Goal: Task Accomplishment & Management: Complete application form

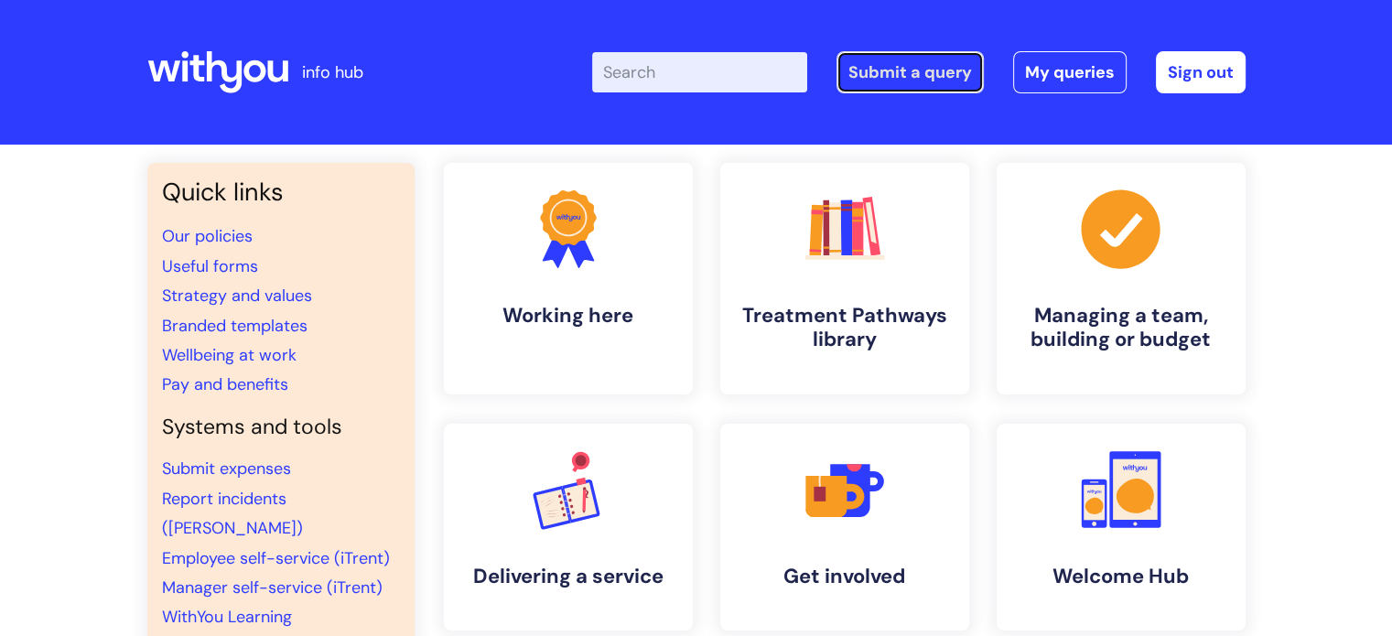
click at [929, 72] on link "Submit a query" at bounding box center [910, 72] width 147 height 42
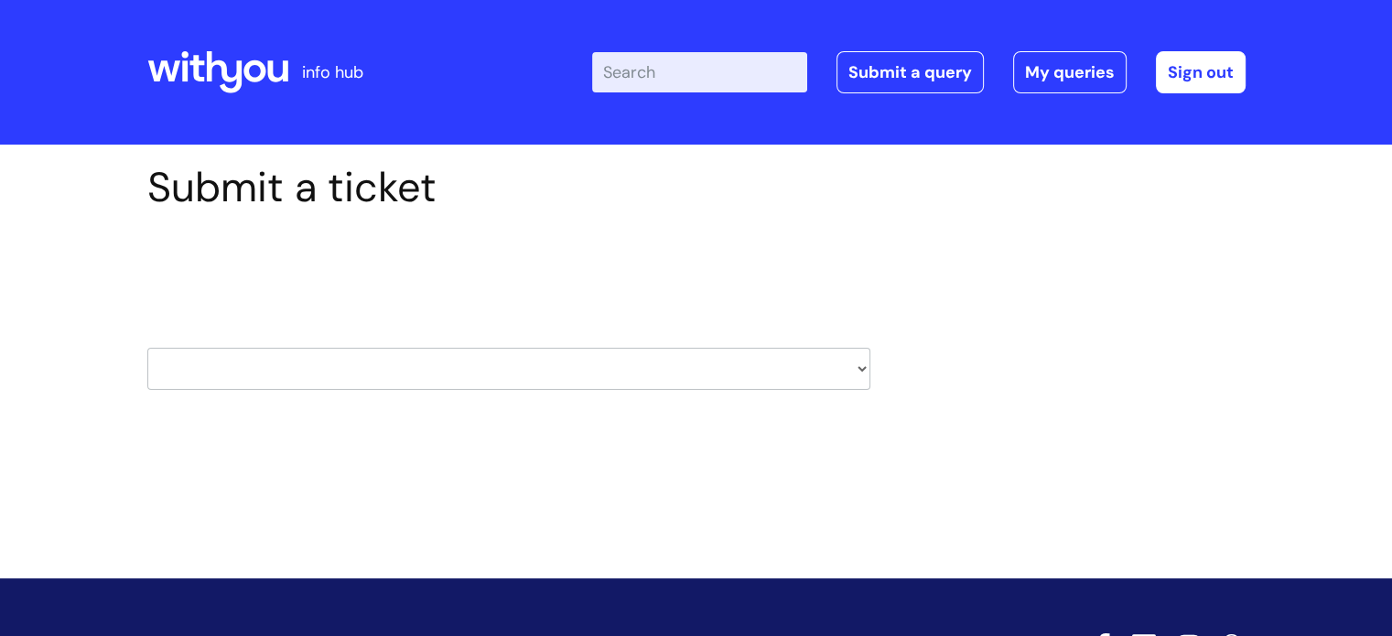
click at [861, 366] on select "HR / People IT and Support Clinical Drug Alerts Finance Accounts Data Support T…" at bounding box center [508, 369] width 723 height 42
select select "it_and_support"
click at [147, 348] on select "HR / People IT and Support Clinical Drug Alerts Finance Accounts Data Support T…" at bounding box center [508, 369] width 723 height 42
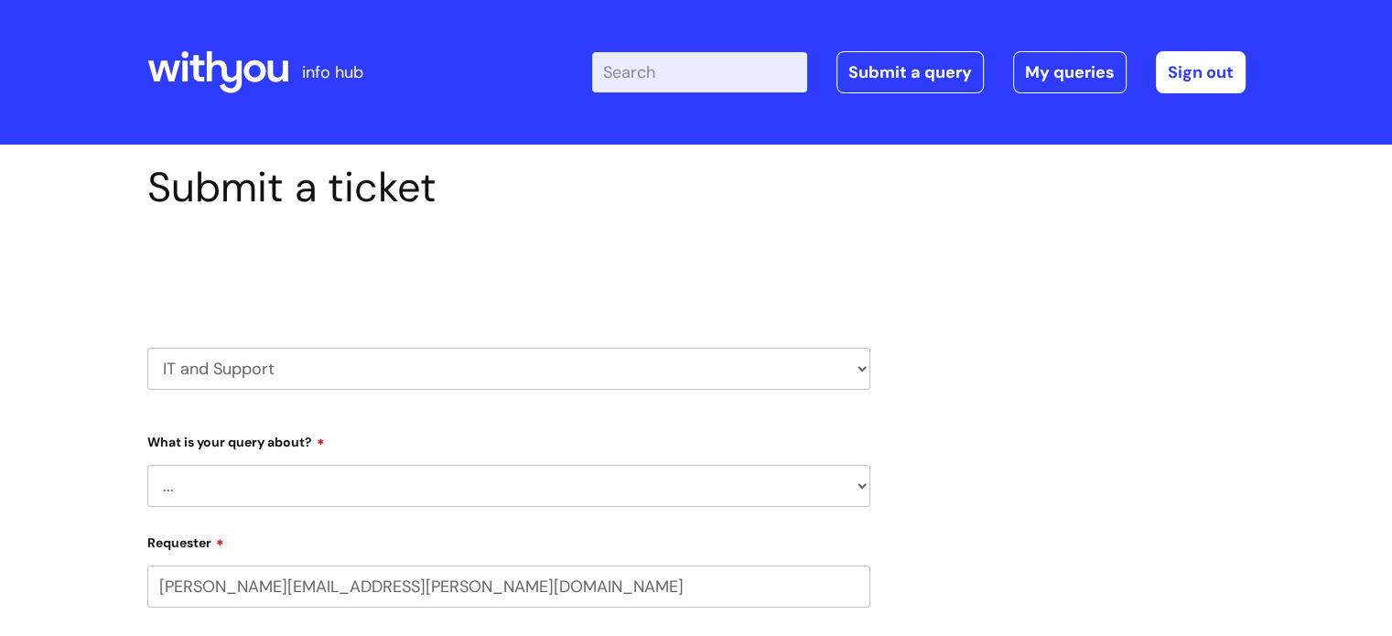
select select "80004418200"
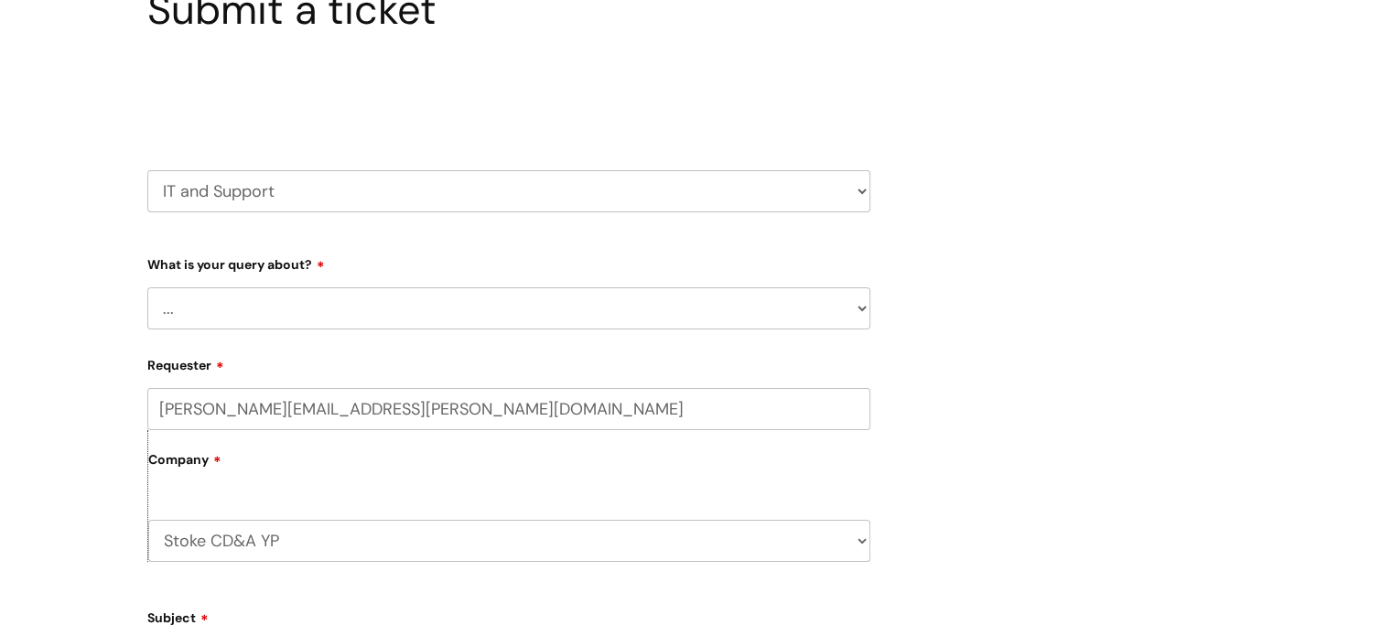
scroll to position [183, 0]
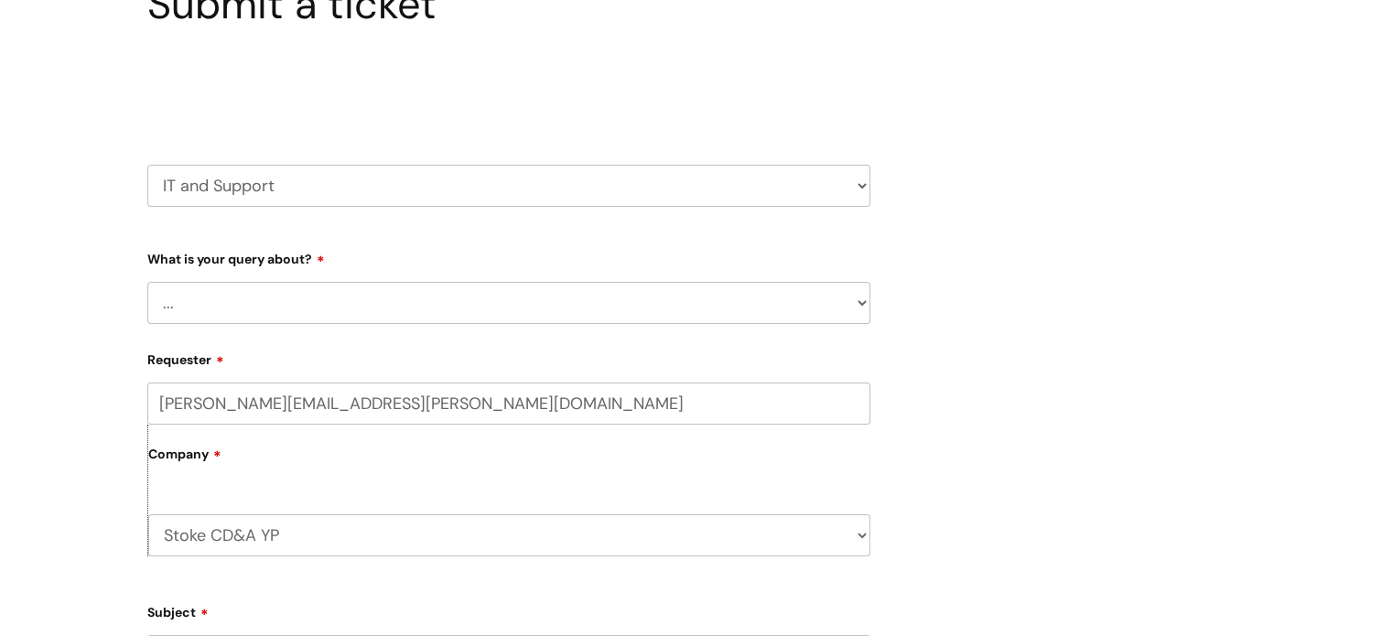
click at [864, 297] on select "... Mobile Phone Reset & MFA Accounts, Starters and Leavers IT Hardware issue I…" at bounding box center [508, 303] width 723 height 42
select select "Mobile Phone Reset & MFA"
click at [147, 282] on select "... Mobile Phone Reset & MFA Accounts, Starters and Leavers IT Hardware issue I…" at bounding box center [508, 303] width 723 height 42
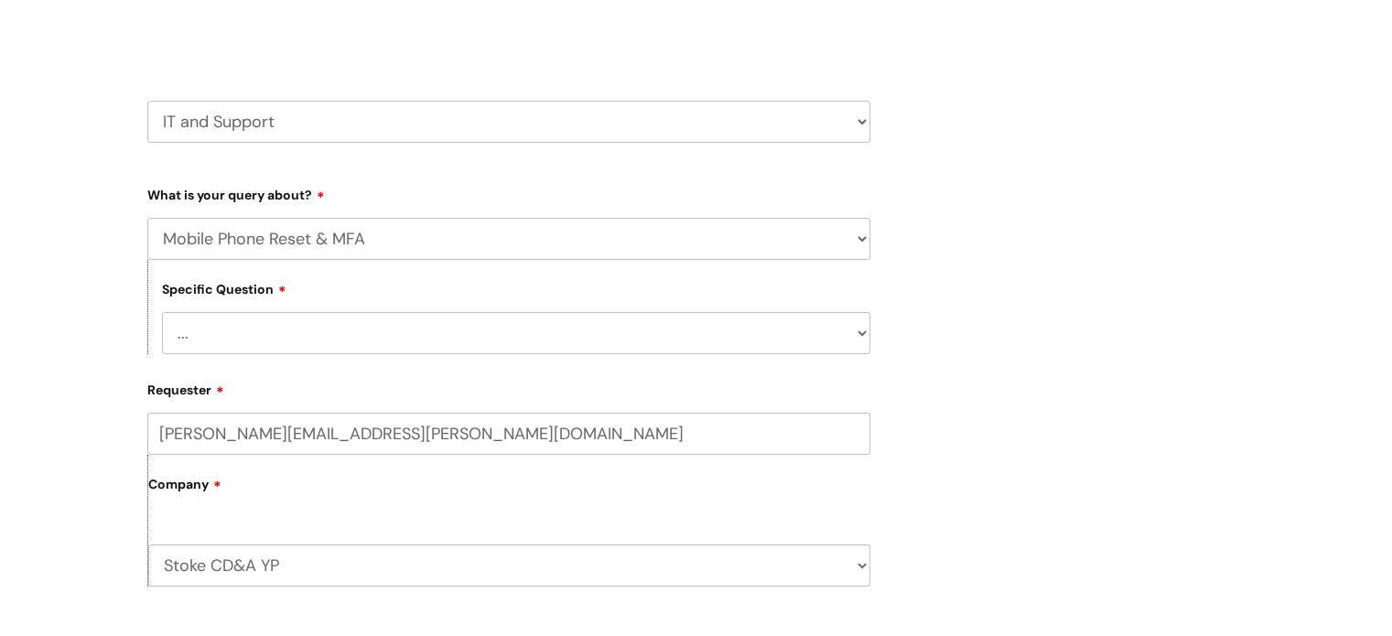
scroll to position [275, 0]
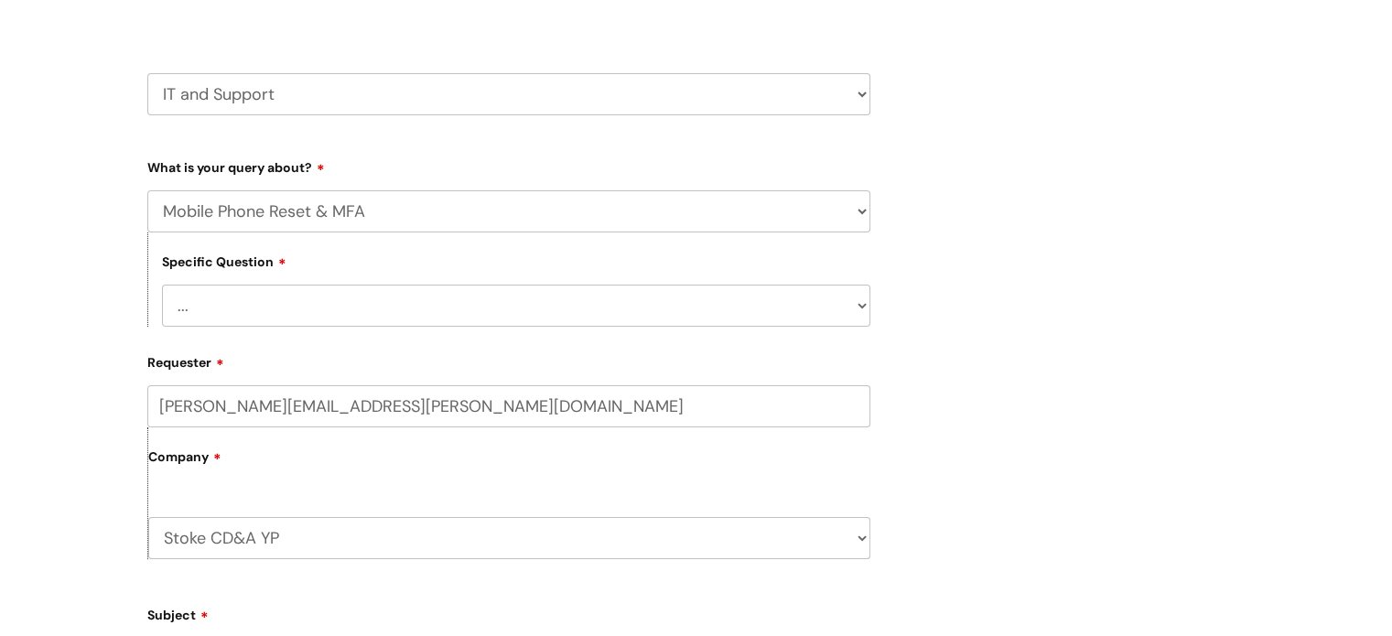
click at [859, 303] on select "... Support with Mobile Phone Reset & MFA" at bounding box center [516, 306] width 708 height 42
select select "Support with Mobile Phone Reset & MFA"
click at [162, 285] on select "... Support with Mobile Phone Reset & MFA" at bounding box center [516, 306] width 708 height 42
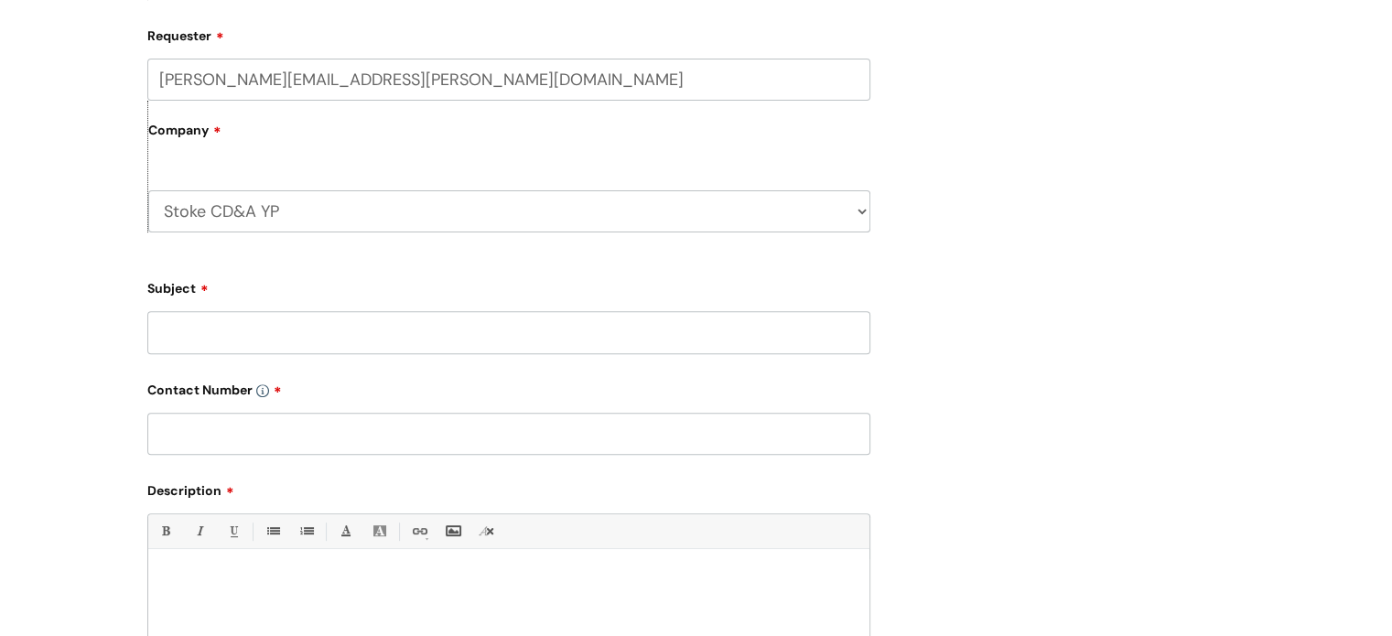
scroll to position [641, 0]
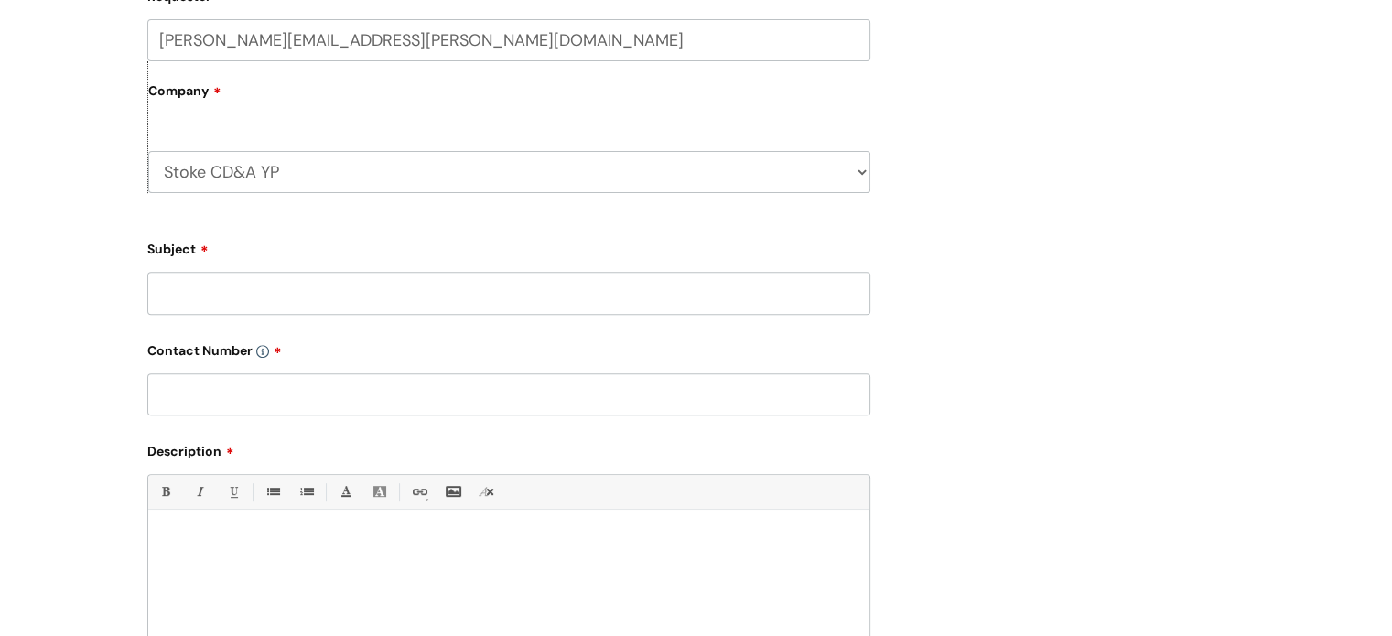
click at [212, 293] on input "Subject" at bounding box center [508, 293] width 723 height 42
type input "R"
type input "Mobile phone is not working"
click at [195, 387] on input "text" at bounding box center [508, 394] width 723 height 42
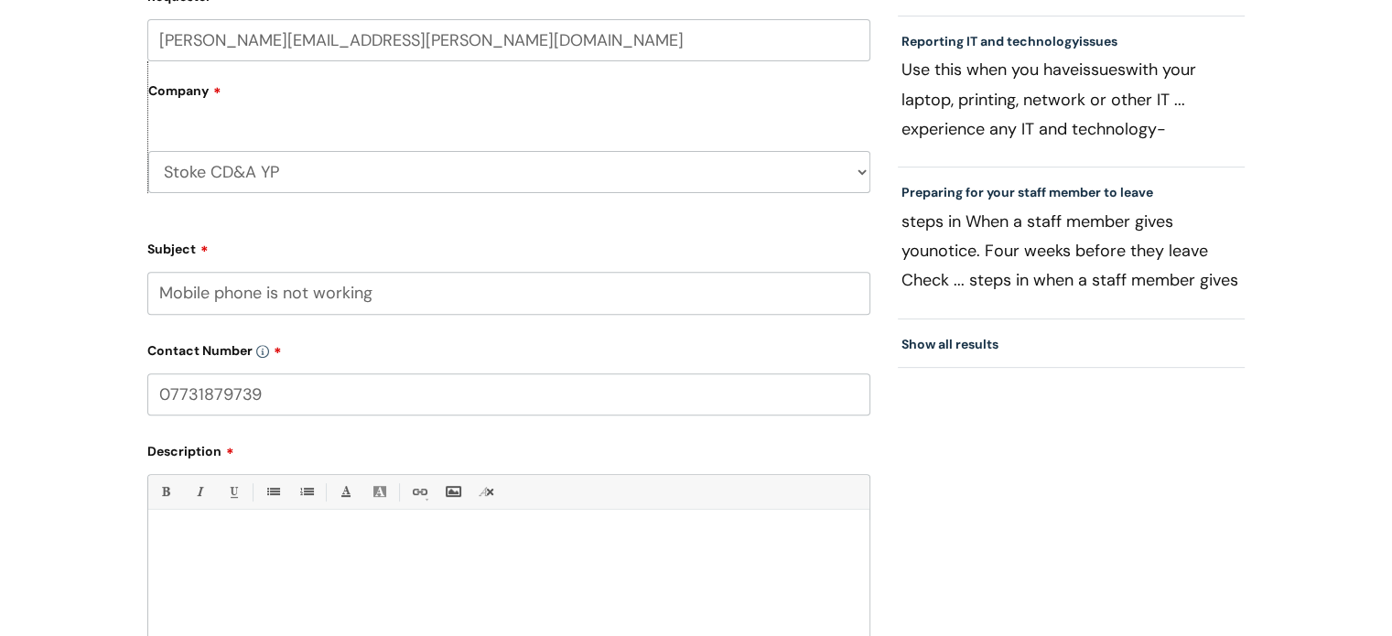
click at [161, 396] on input "07731879739" at bounding box center [508, 394] width 723 height 42
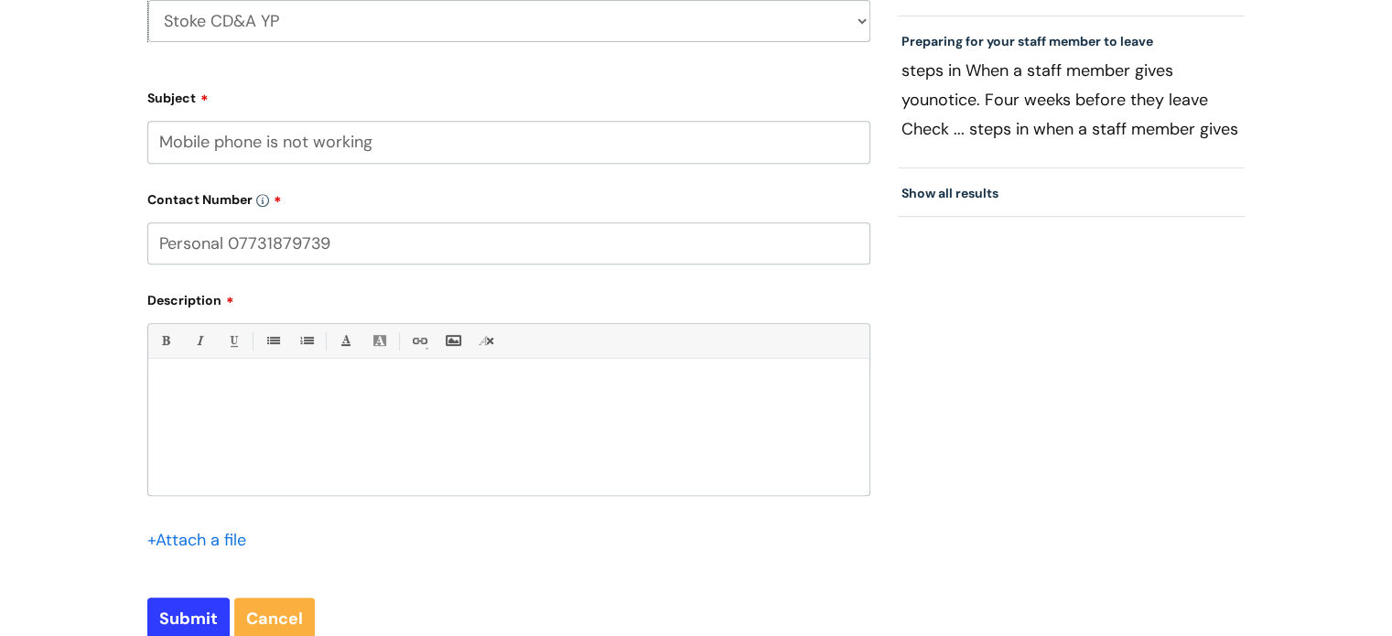
scroll to position [824, 0]
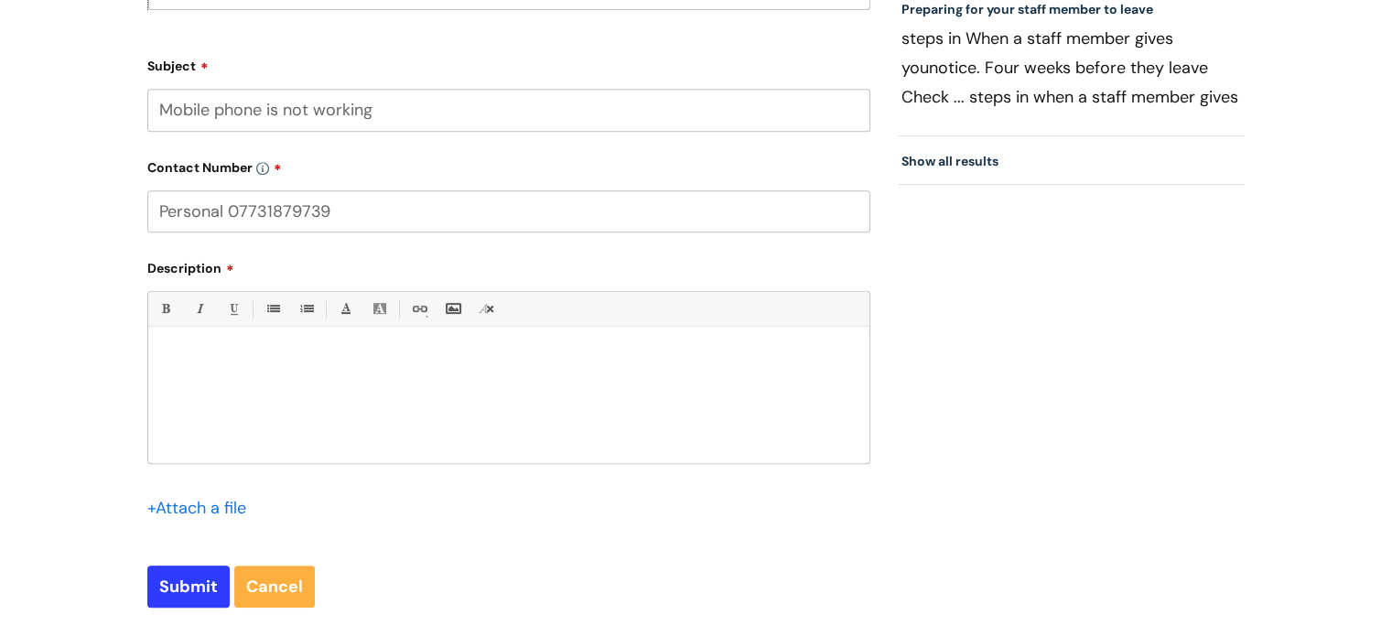
type input "Personal 07731879739"
click at [227, 343] on div at bounding box center [508, 400] width 721 height 126
click at [652, 501] on div "+ Attach a file" at bounding box center [508, 519] width 723 height 52
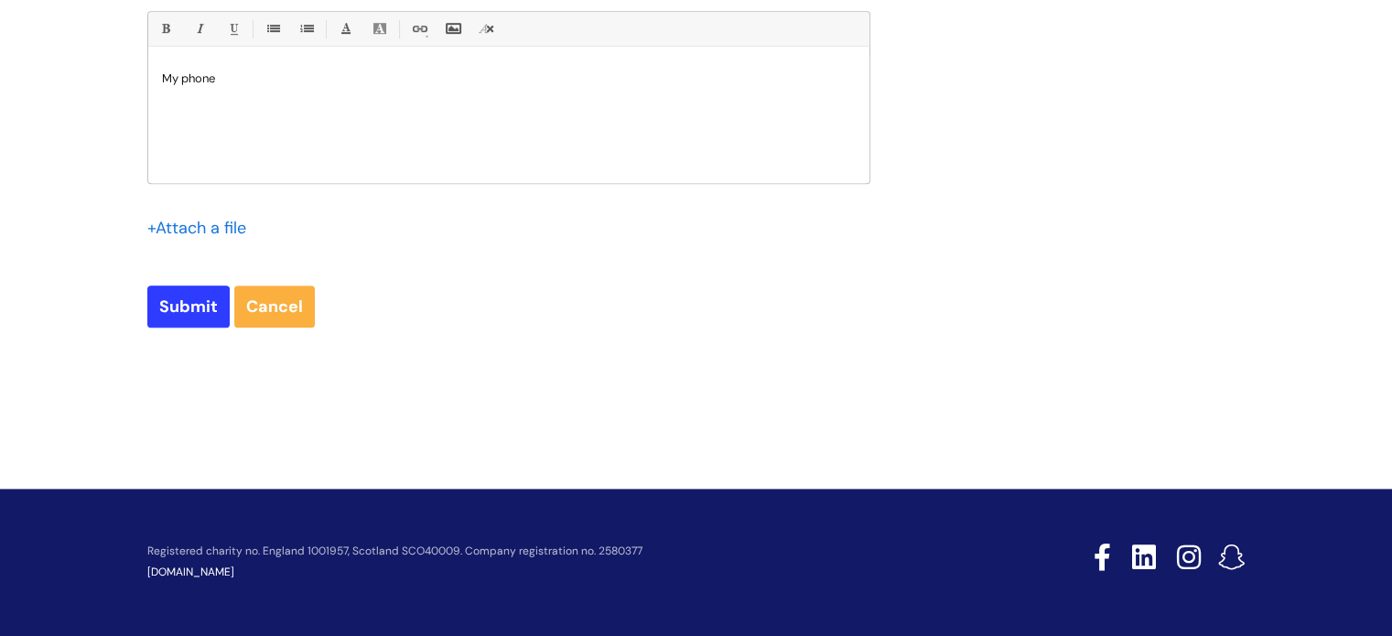
click at [266, 81] on p "My phone" at bounding box center [509, 78] width 694 height 16
click at [782, 79] on p "My phone run out of battery. I have put on charge, tried to turn it back on but…" at bounding box center [509, 86] width 694 height 33
click at [379, 121] on div "My phone run out of battery. I have put on charge, tried to turn it back on but…" at bounding box center [508, 120] width 721 height 126
click at [449, 23] on link "Insert Image..." at bounding box center [452, 28] width 23 height 23
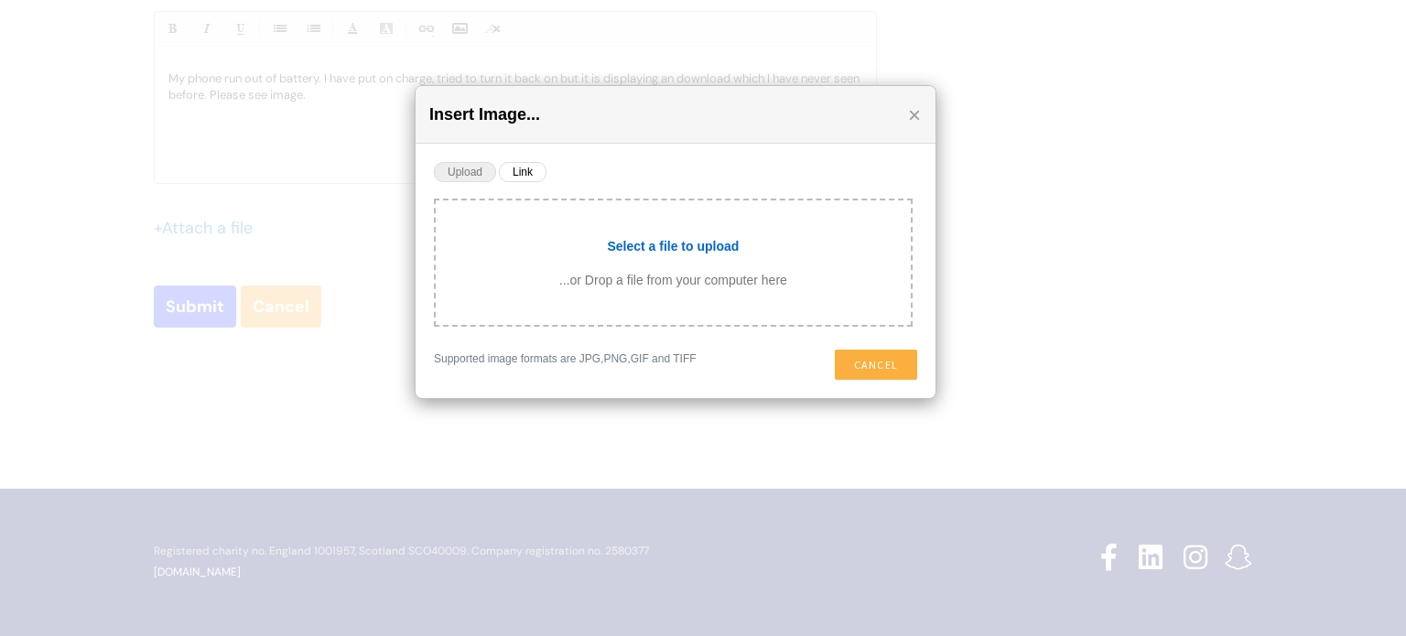
click at [671, 243] on input "file" at bounding box center [673, 244] width 475 height 50
type input "C:\fakepath\IMG_9963.jpg"
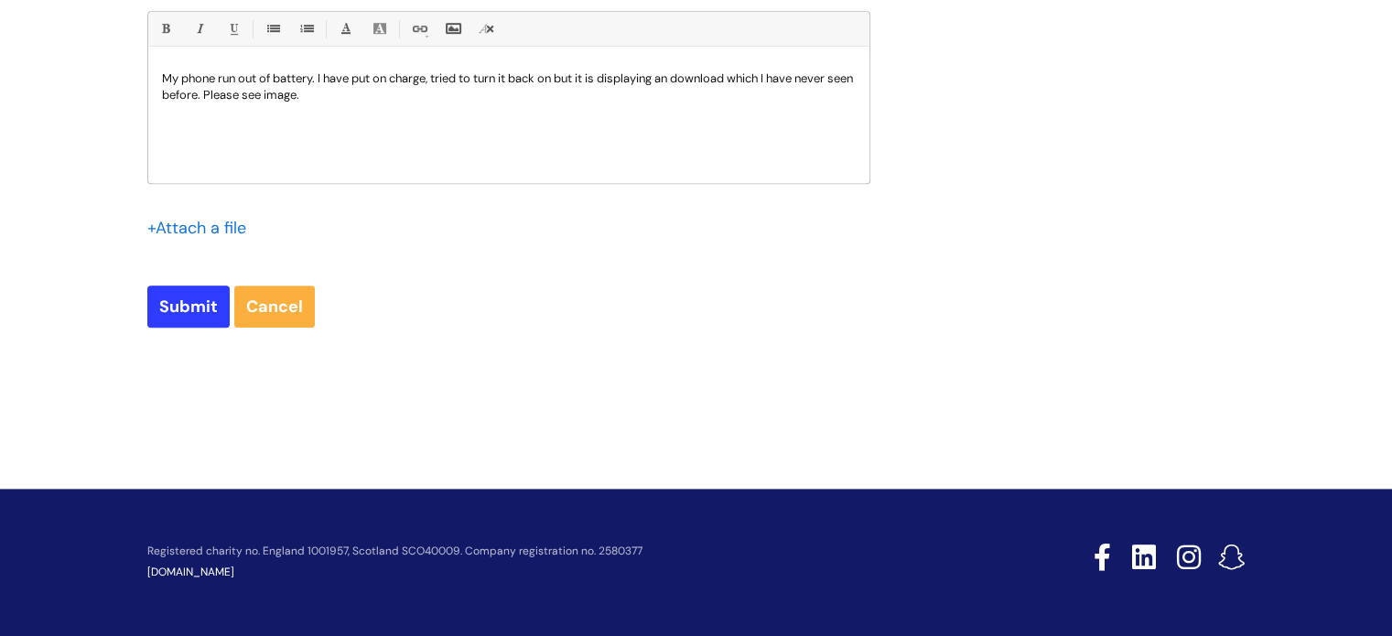
scroll to position [535, 0]
click at [628, 137] on p at bounding box center [509, 120] width 694 height 34
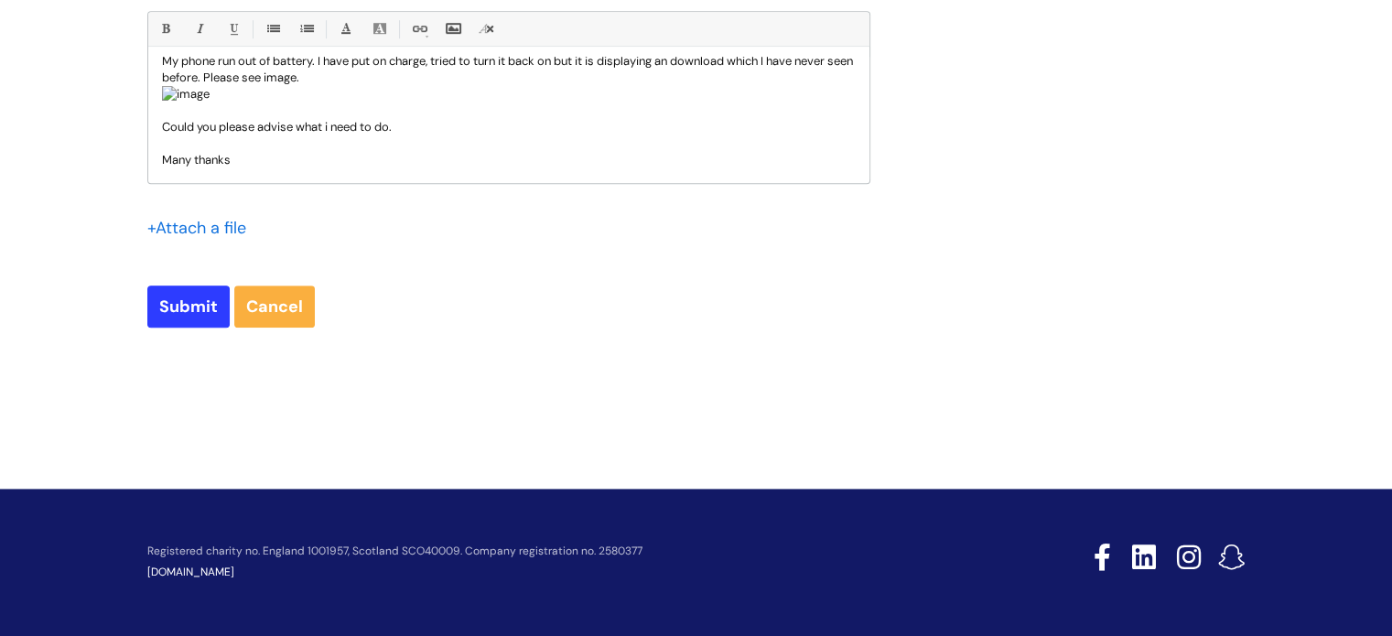
click at [330, 135] on p "Could you please advise what i need to do." at bounding box center [509, 127] width 694 height 16
click at [443, 327] on div "Submit Cancel" at bounding box center [508, 307] width 723 height 42
click at [168, 311] on input "Submit" at bounding box center [188, 307] width 82 height 42
type input "Please Wait..."
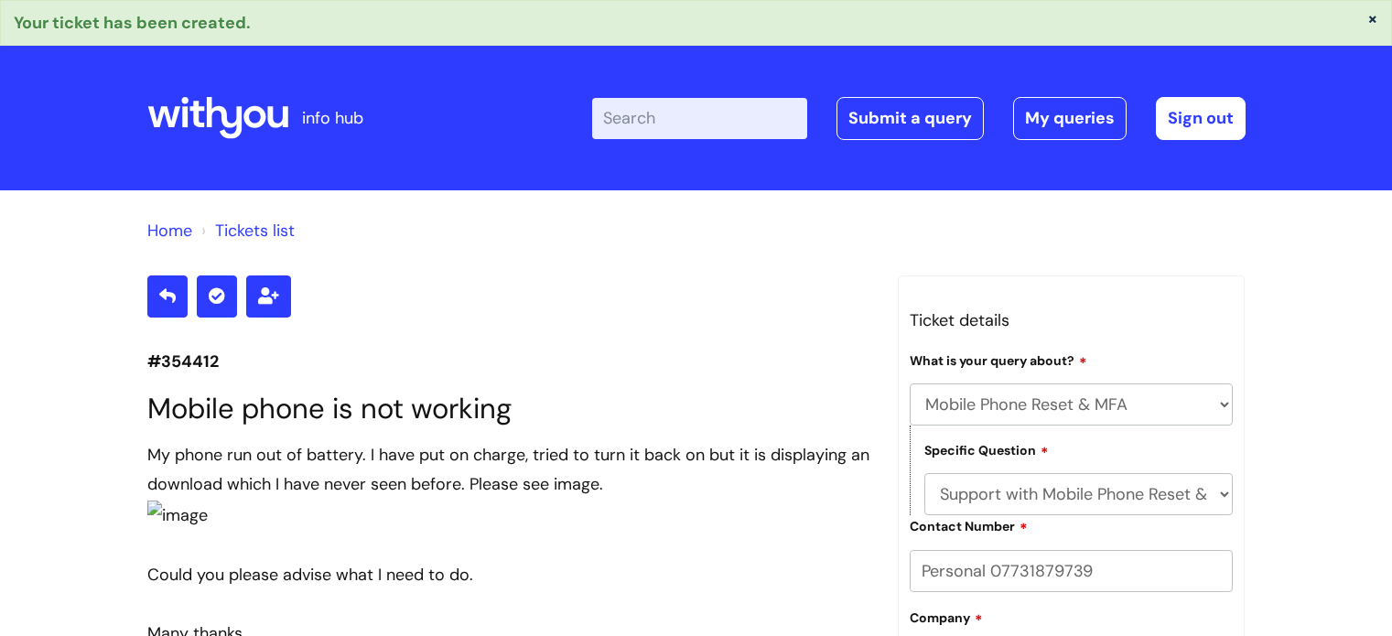
select select "Mobile Phone Reset & MFA"
select select "Support with Mobile Phone Reset & MFA"
